Goal: Book appointment/travel/reservation

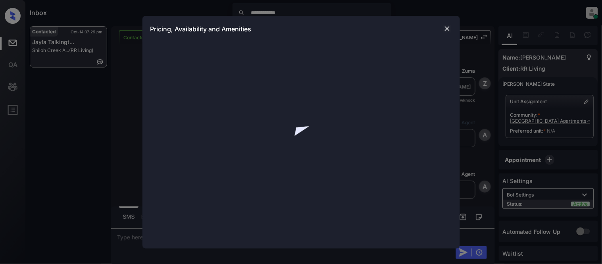
scroll to position [328, 0]
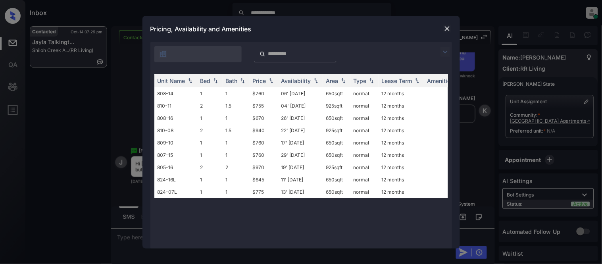
click at [445, 49] on img at bounding box center [445, 52] width 10 height 10
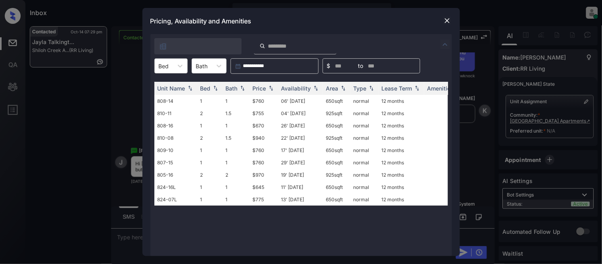
click at [167, 72] on div "Bed" at bounding box center [170, 65] width 33 height 15
click at [172, 88] on div "1" at bounding box center [170, 85] width 33 height 14
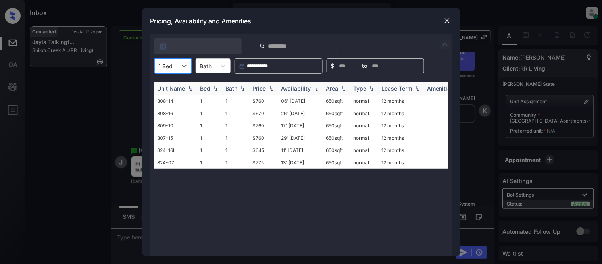
click at [258, 85] on div "Price" at bounding box center [259, 88] width 13 height 7
drag, startPoint x: 259, startPoint y: 84, endPoint x: 259, endPoint y: 98, distance: 13.9
click at [259, 84] on th "Price" at bounding box center [263, 88] width 29 height 13
click at [258, 99] on td "$645" at bounding box center [263, 101] width 29 height 12
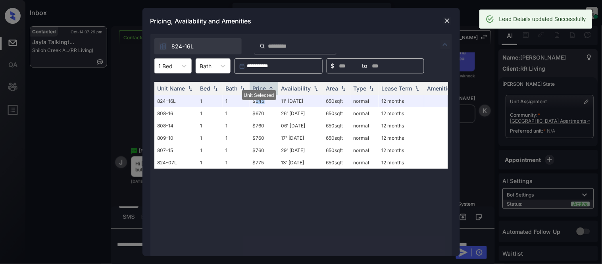
click at [446, 19] on img at bounding box center [447, 21] width 8 height 8
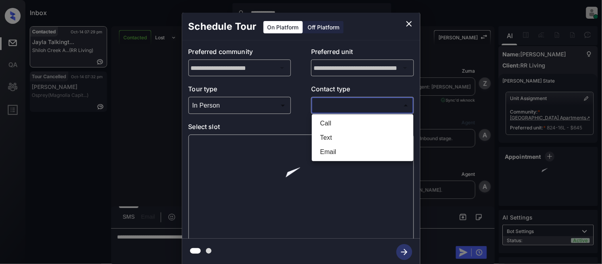
scroll to position [328, 0]
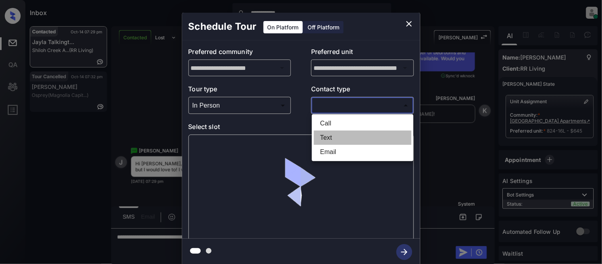
click at [327, 138] on li "Text" at bounding box center [363, 137] width 98 height 14
type input "****"
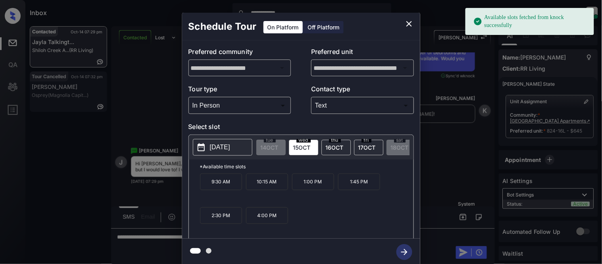
click at [200, 148] on icon at bounding box center [201, 147] width 10 height 10
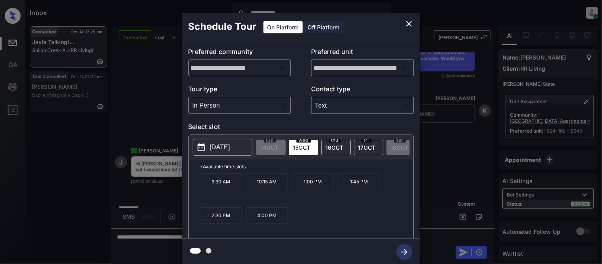
click at [224, 150] on p "2025-10-15" at bounding box center [220, 147] width 20 height 10
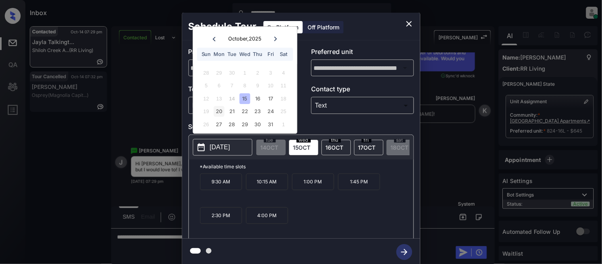
click at [217, 112] on div "20" at bounding box center [219, 111] width 11 height 11
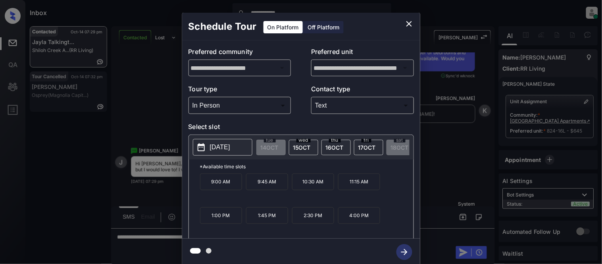
click at [209, 186] on p "9:00 AM" at bounding box center [221, 181] width 42 height 17
click at [409, 21] on icon "close" at bounding box center [409, 24] width 10 height 10
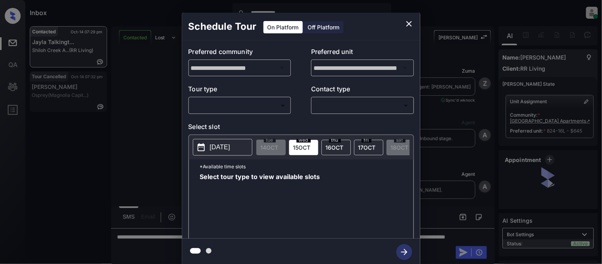
scroll to position [10, 0]
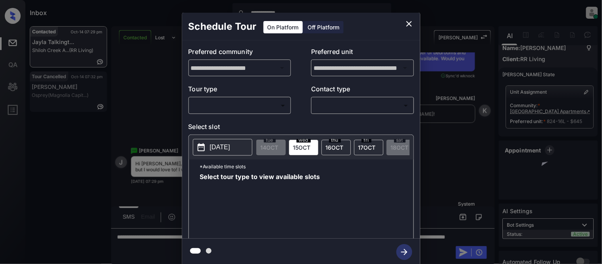
click at [216, 105] on body "**********" at bounding box center [301, 132] width 602 height 264
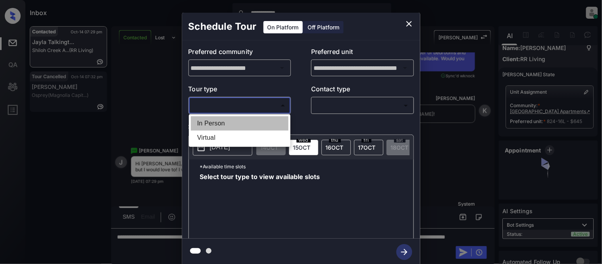
click at [205, 124] on li "In Person" at bounding box center [240, 123] width 98 height 14
type input "********"
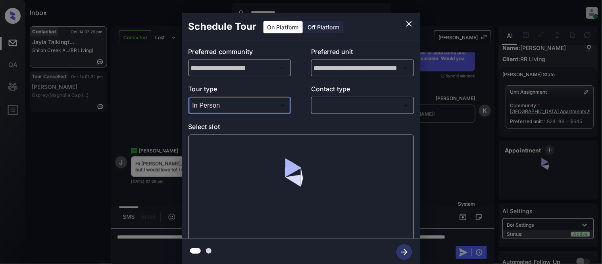
click at [341, 101] on body "**********" at bounding box center [301, 132] width 602 height 264
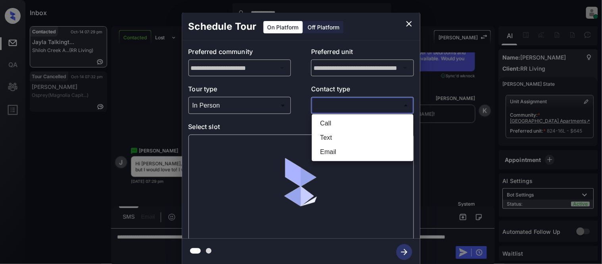
scroll to position [3, 0]
click at [331, 106] on div at bounding box center [301, 132] width 602 height 264
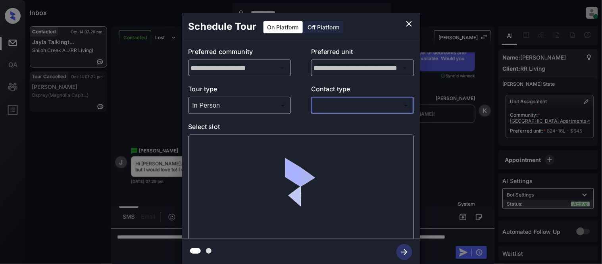
click at [329, 108] on body "**********" at bounding box center [301, 132] width 602 height 264
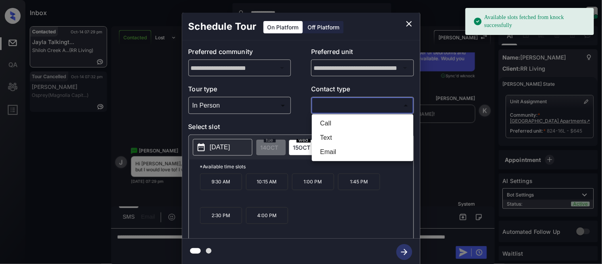
click at [325, 133] on li "Text" at bounding box center [363, 137] width 98 height 14
type input "****"
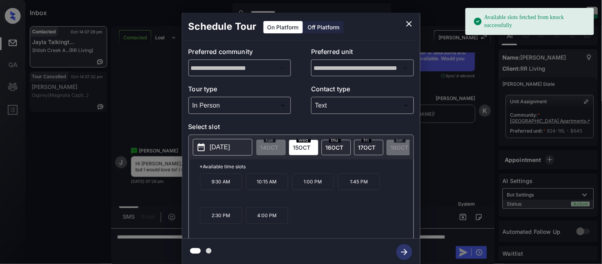
click at [219, 151] on p "2025-10-15" at bounding box center [220, 147] width 20 height 10
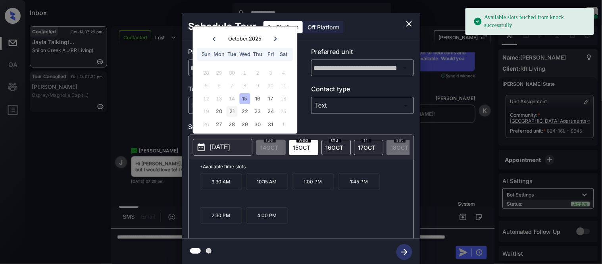
click at [227, 112] on div "21" at bounding box center [231, 111] width 11 height 11
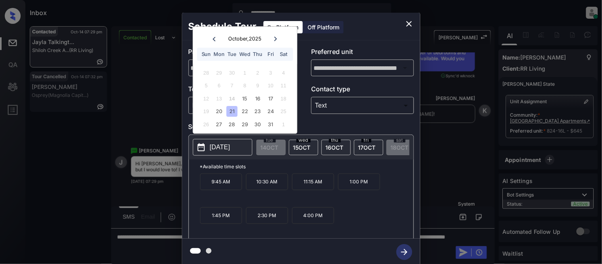
click at [444, 129] on div "**********" at bounding box center [301, 139] width 602 height 278
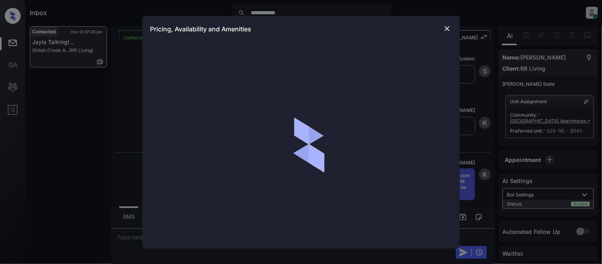
scroll to position [3, 0]
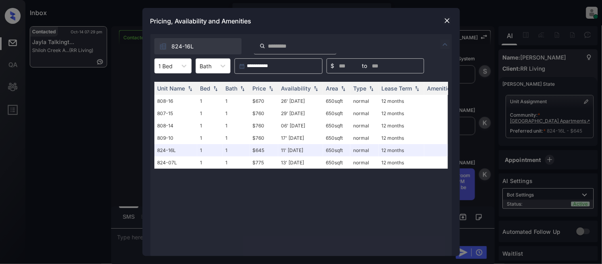
click at [449, 22] on img at bounding box center [447, 21] width 8 height 8
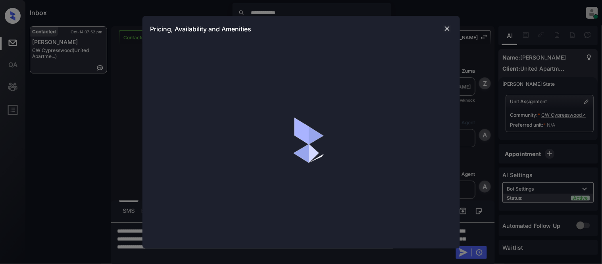
scroll to position [330, 0]
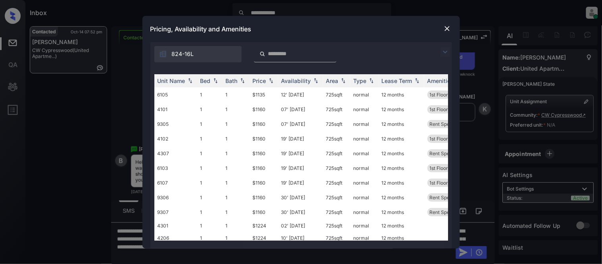
drag, startPoint x: 445, startPoint y: 53, endPoint x: 414, endPoint y: 58, distance: 31.7
click at [446, 52] on img at bounding box center [445, 52] width 10 height 10
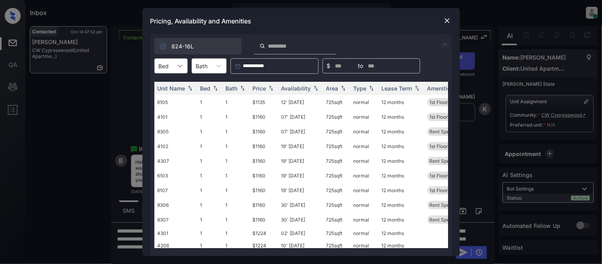
click at [176, 64] on icon at bounding box center [180, 66] width 8 height 8
click at [166, 97] on div "2" at bounding box center [170, 99] width 33 height 14
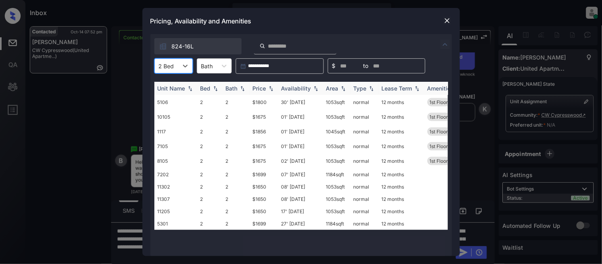
click at [266, 87] on div "Price" at bounding box center [259, 88] width 13 height 7
click at [267, 86] on div "Price" at bounding box center [264, 88] width 22 height 7
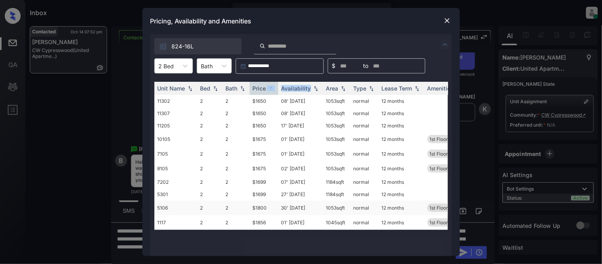
drag, startPoint x: 250, startPoint y: 208, endPoint x: 346, endPoint y: 208, distance: 95.6
click at [346, 208] on tr "5106 2 2 $1800 30' Aug 25 1053 sqft normal 12 months 1st Floor Yard" at bounding box center [361, 207] width 414 height 15
copy tr "$1800 30' Aug 25 1053 sqft"
click at [252, 190] on td "$1699" at bounding box center [263, 194] width 29 height 12
drag, startPoint x: 247, startPoint y: 205, endPoint x: 348, endPoint y: 203, distance: 100.8
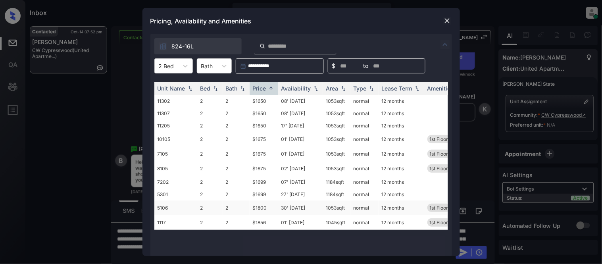
click at [348, 203] on tr "5106 2 2 $1800 30' Aug 25 1053 sqft normal 12 months 1st Floor Yard" at bounding box center [361, 207] width 414 height 15
click at [447, 21] on img at bounding box center [447, 21] width 8 height 8
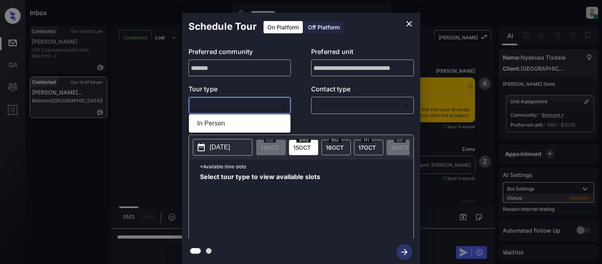
click at [216, 119] on li "In Person" at bounding box center [240, 123] width 98 height 14
type input "********"
click at [324, 105] on div at bounding box center [301, 132] width 602 height 264
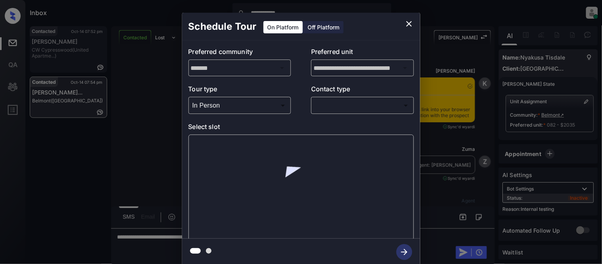
scroll to position [3213, 0]
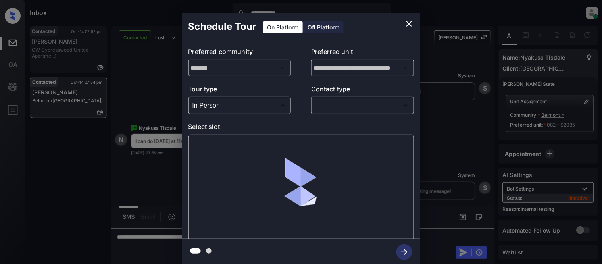
click at [324, 105] on body "**********" at bounding box center [301, 132] width 602 height 264
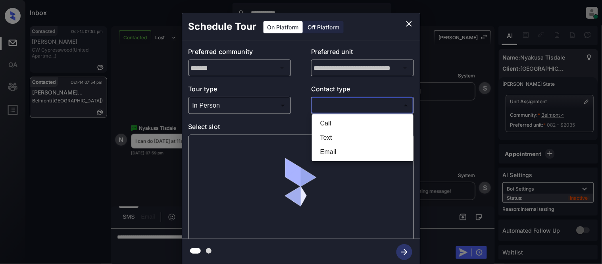
click at [328, 133] on li "Text" at bounding box center [363, 137] width 98 height 14
type input "****"
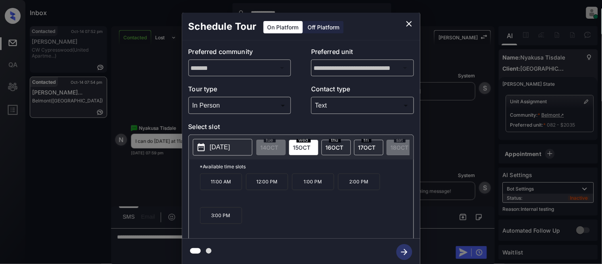
drag, startPoint x: 213, startPoint y: 195, endPoint x: 216, endPoint y: 192, distance: 4.5
click at [213, 190] on p "11:00 AM" at bounding box center [221, 181] width 42 height 17
click at [405, 249] on icon "button" at bounding box center [404, 252] width 16 height 16
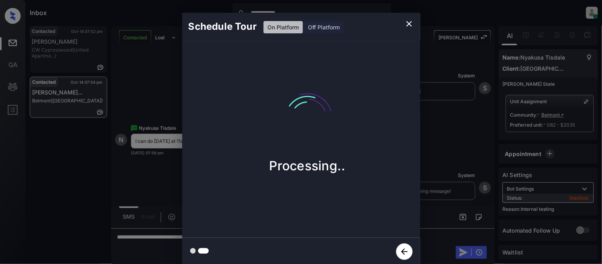
click at [434, 193] on div "Schedule Tour On Platform Off Platform Processing.." at bounding box center [301, 139] width 602 height 278
